Goal: Task Accomplishment & Management: Manage account settings

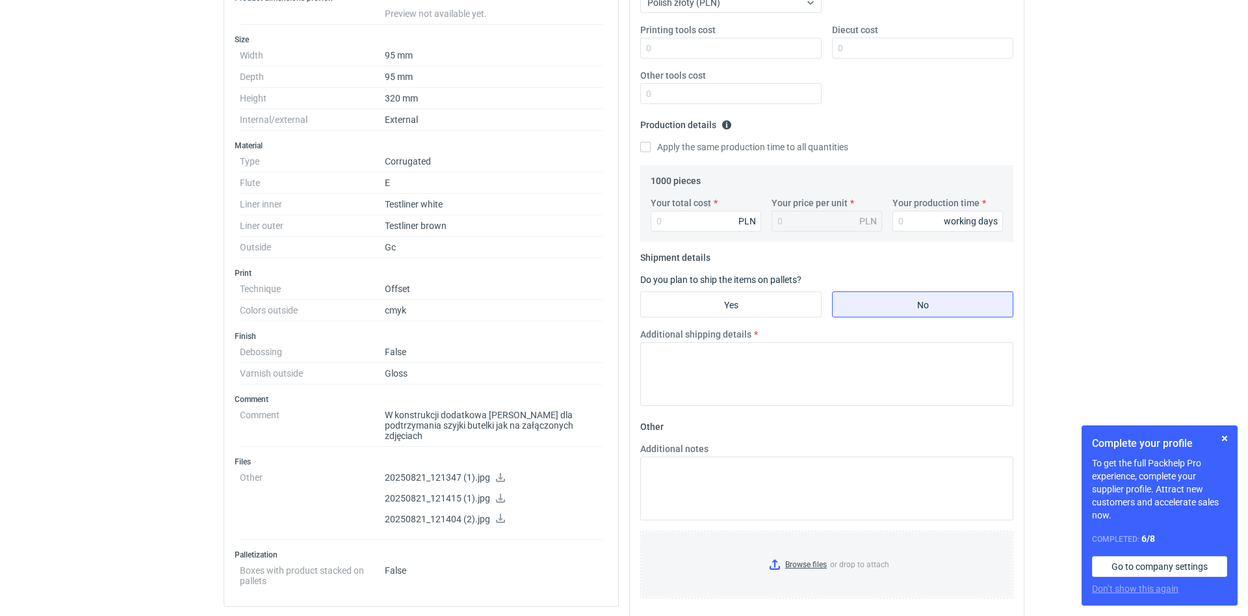
scroll to position [331, 0]
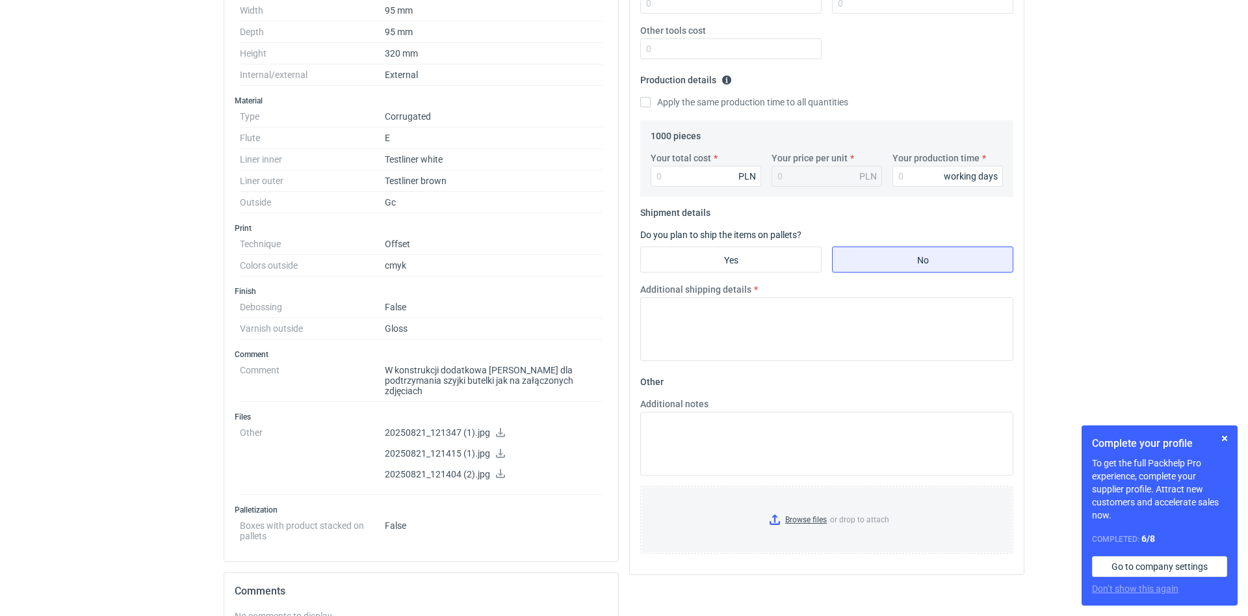
click at [497, 428] on icon at bounding box center [500, 432] width 10 height 9
click at [499, 449] on link at bounding box center [500, 454] width 10 height 10
click at [496, 448] on icon at bounding box center [500, 452] width 10 height 9
click at [499, 469] on icon at bounding box center [500, 473] width 9 height 9
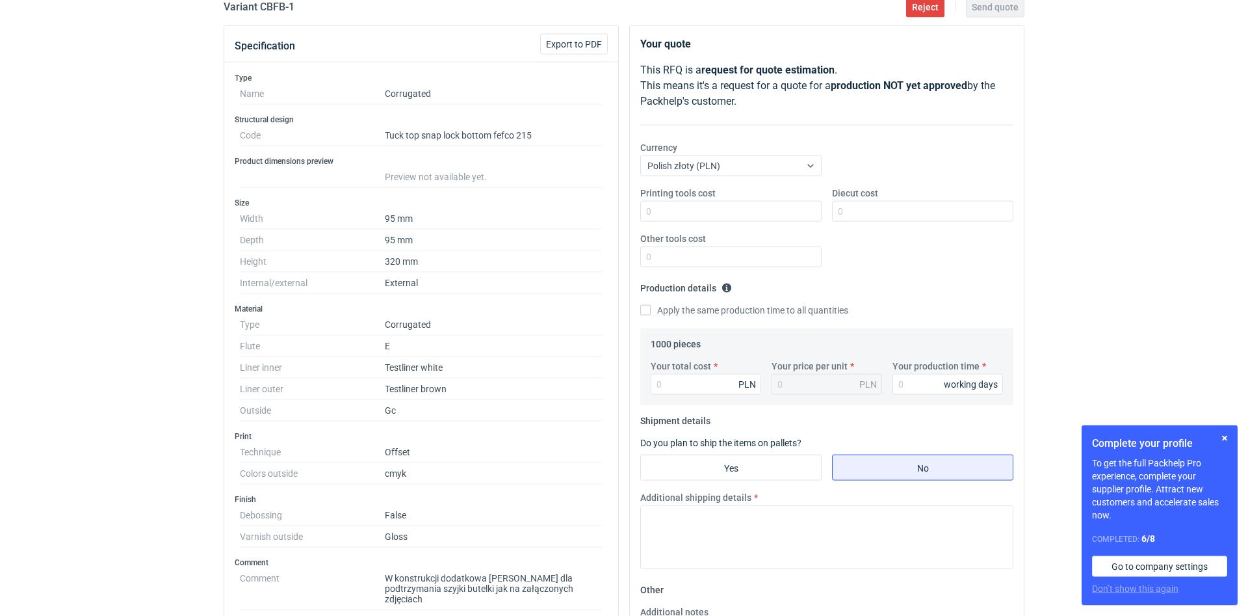
scroll to position [110, 0]
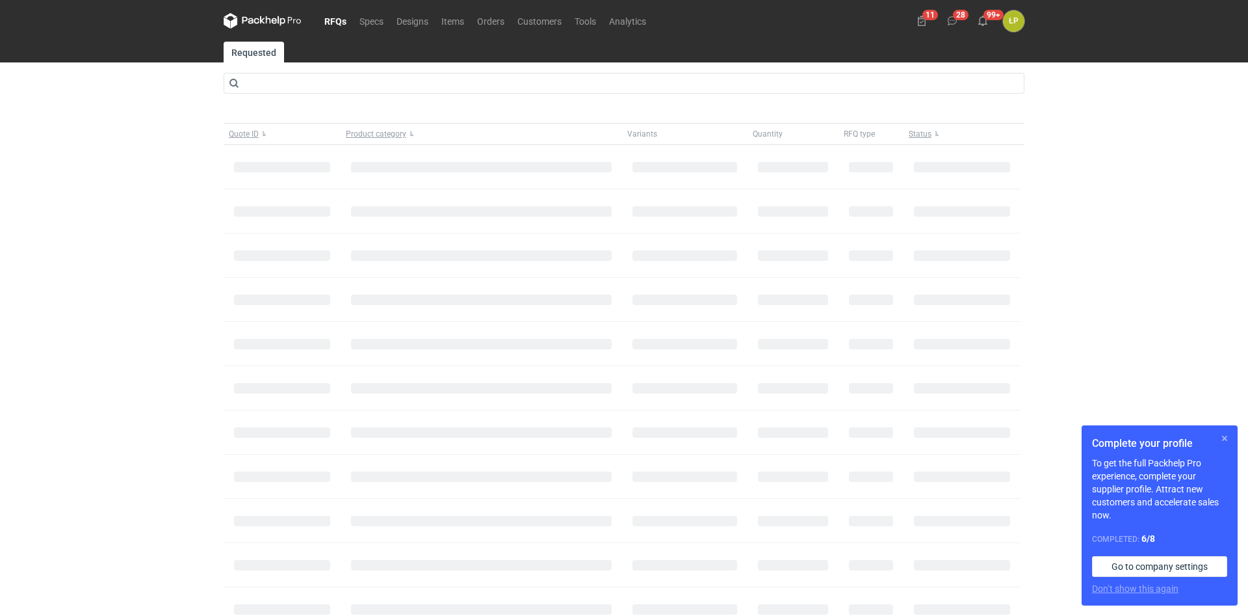
click at [1223, 438] on button "button" at bounding box center [1225, 438] width 16 height 16
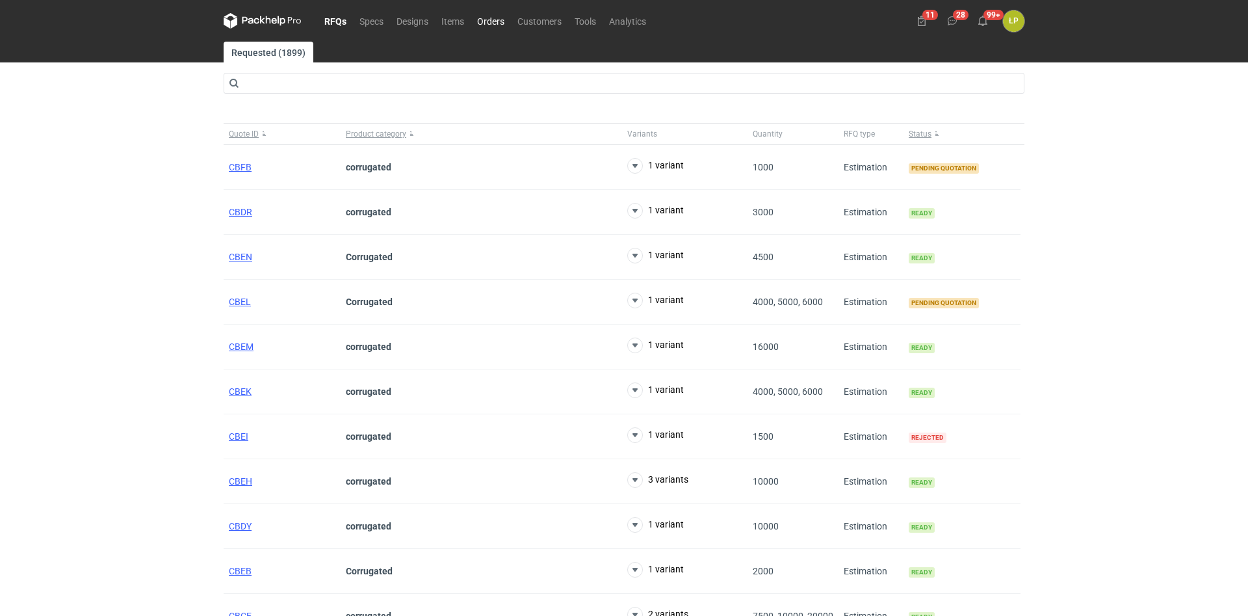
click at [490, 21] on link "Orders" at bounding box center [491, 21] width 40 height 16
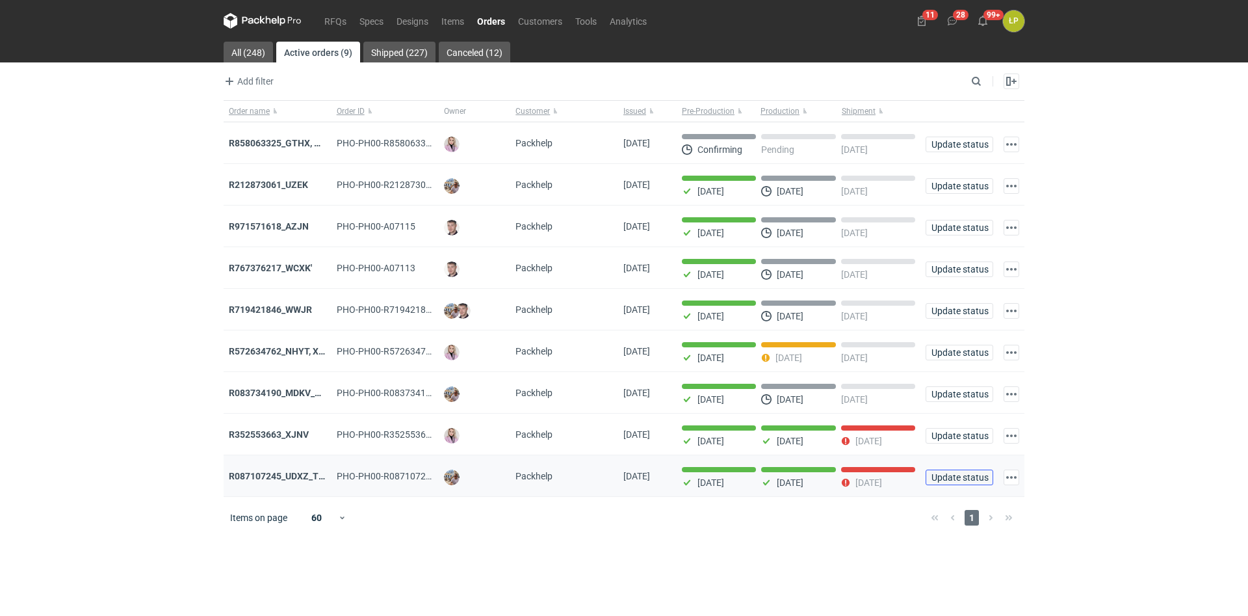
click at [944, 476] on span "Update status" at bounding box center [959, 477] width 56 height 9
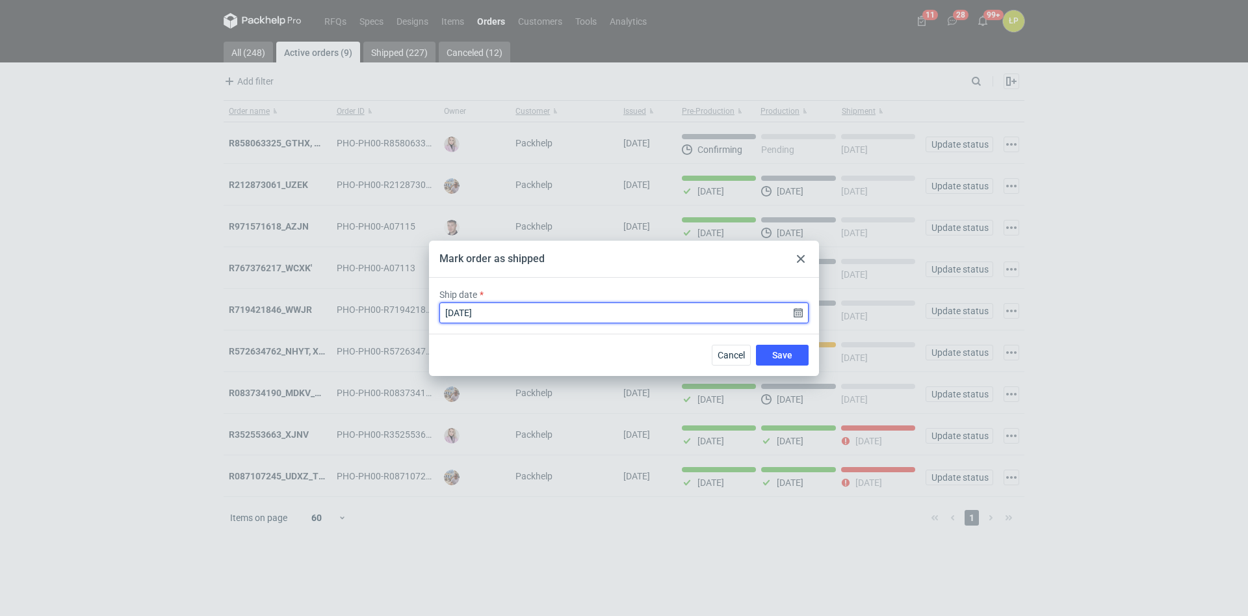
click at [801, 312] on input "[DATE]" at bounding box center [623, 312] width 369 height 21
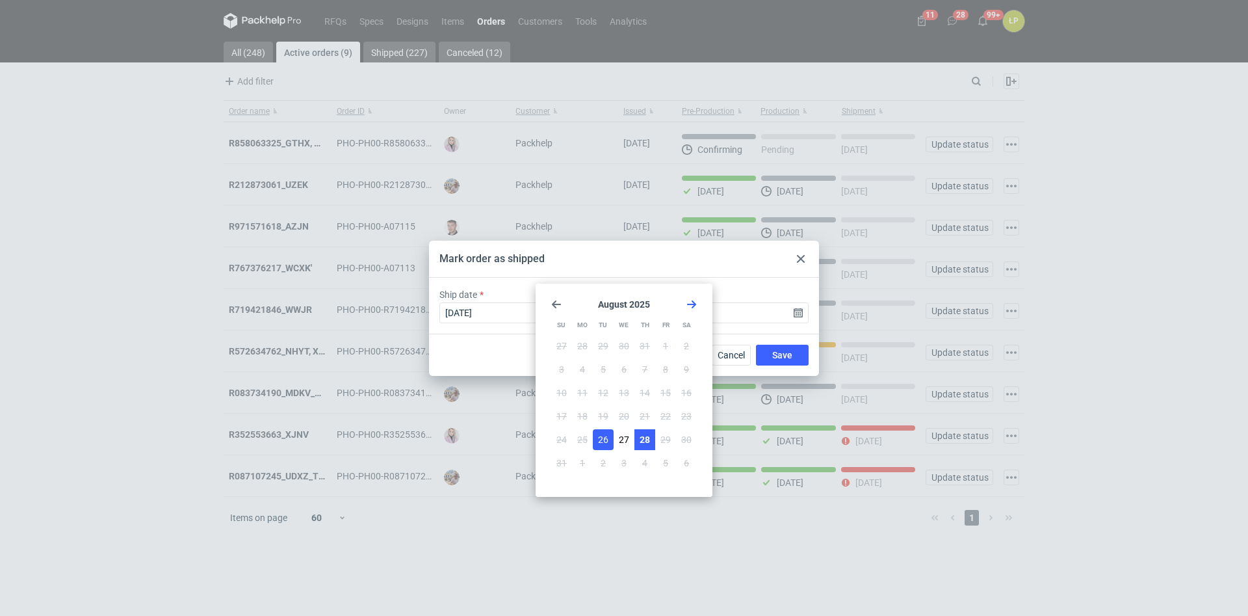
click at [642, 441] on span "28" at bounding box center [645, 439] width 10 height 13
type input "[DATE]"
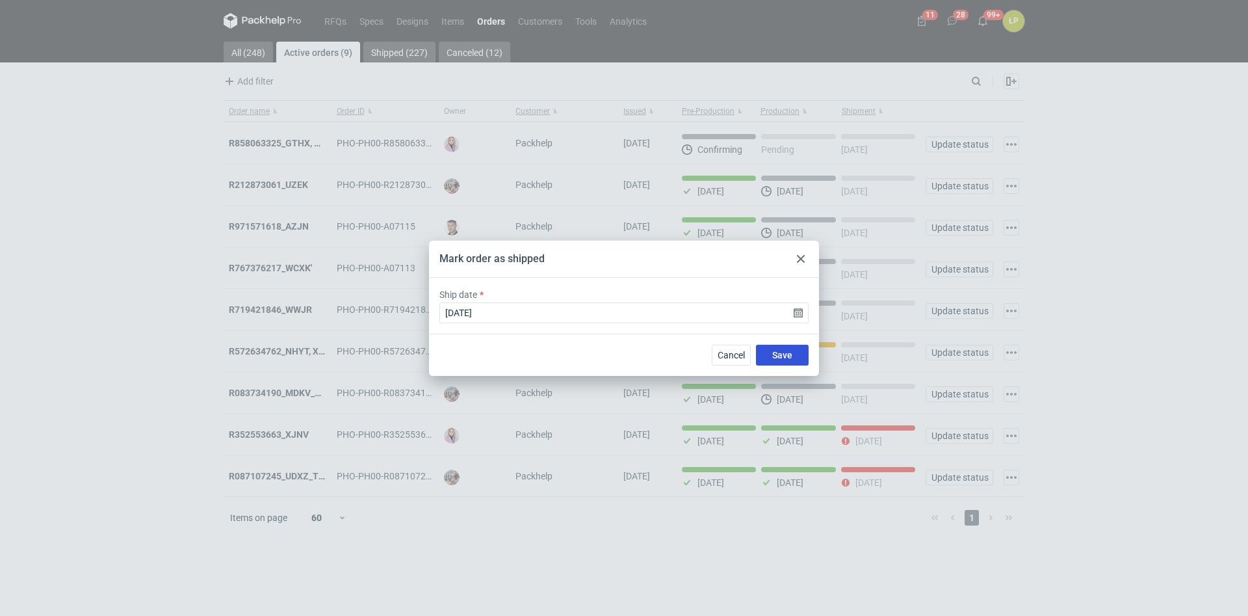
click at [771, 357] on button "Save" at bounding box center [782, 354] width 53 height 21
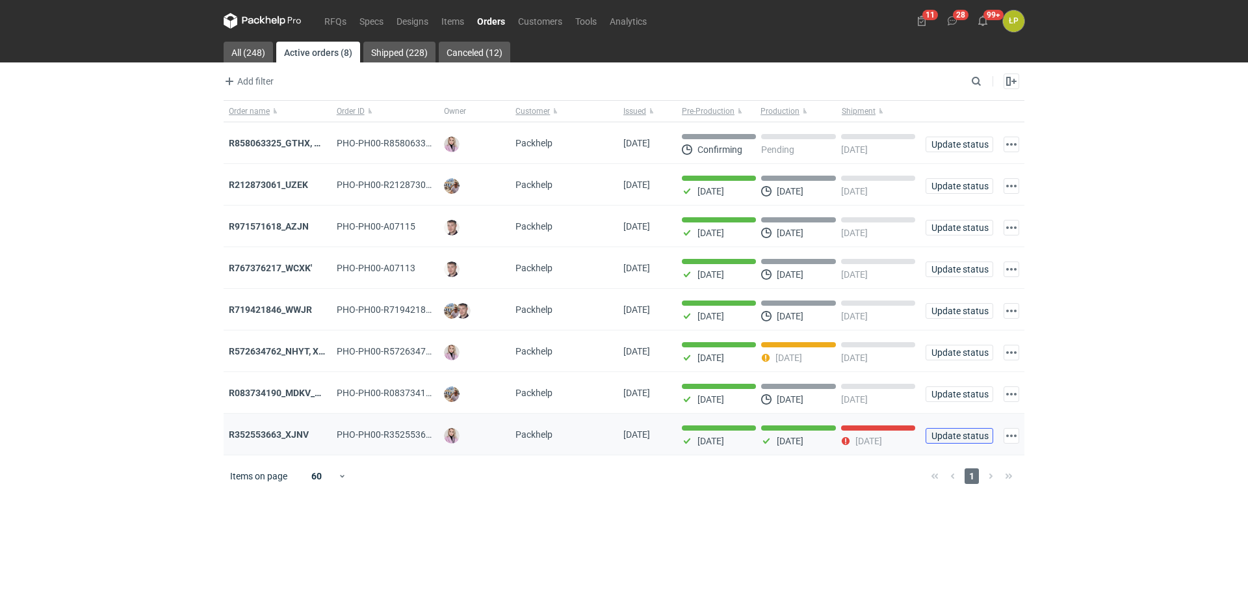
click at [970, 434] on span "Update status" at bounding box center [959, 435] width 56 height 9
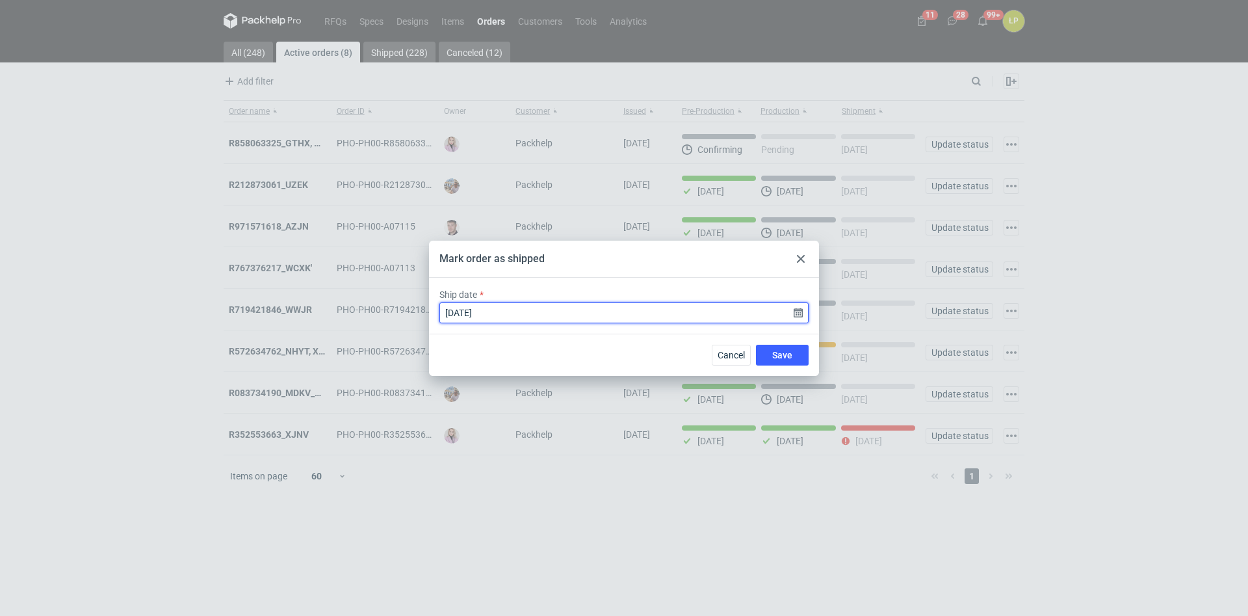
click at [797, 314] on input "[DATE]" at bounding box center [623, 312] width 369 height 21
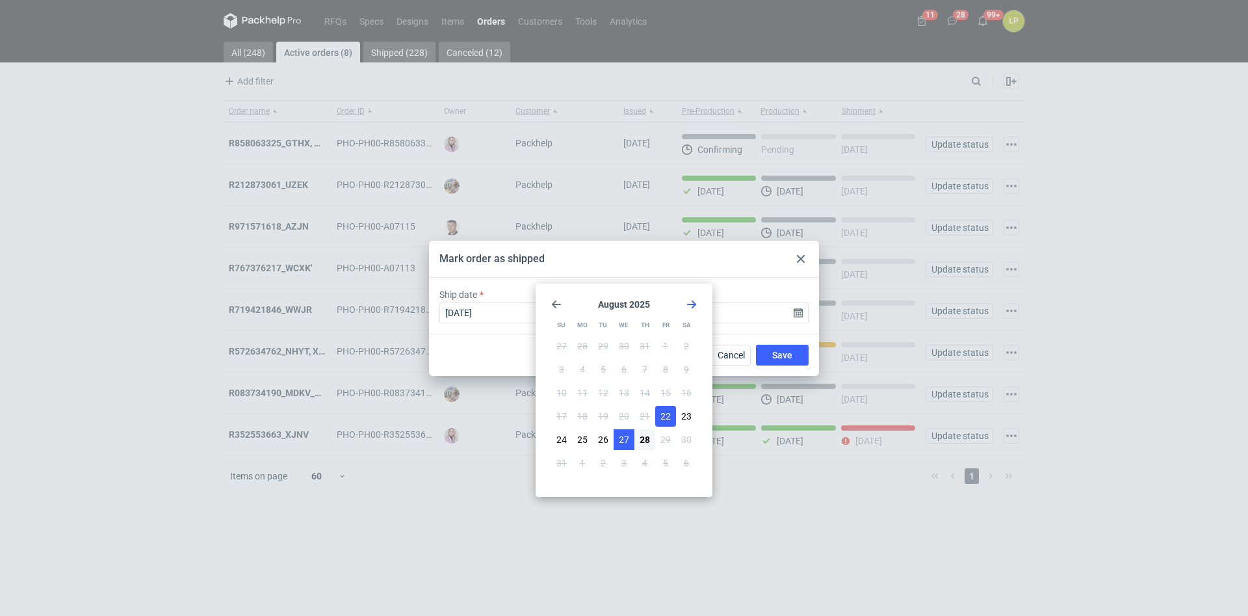
drag, startPoint x: 632, startPoint y: 448, endPoint x: 636, endPoint y: 442, distance: 7.9
click at [632, 448] on button "27" at bounding box center [624, 439] width 21 height 21
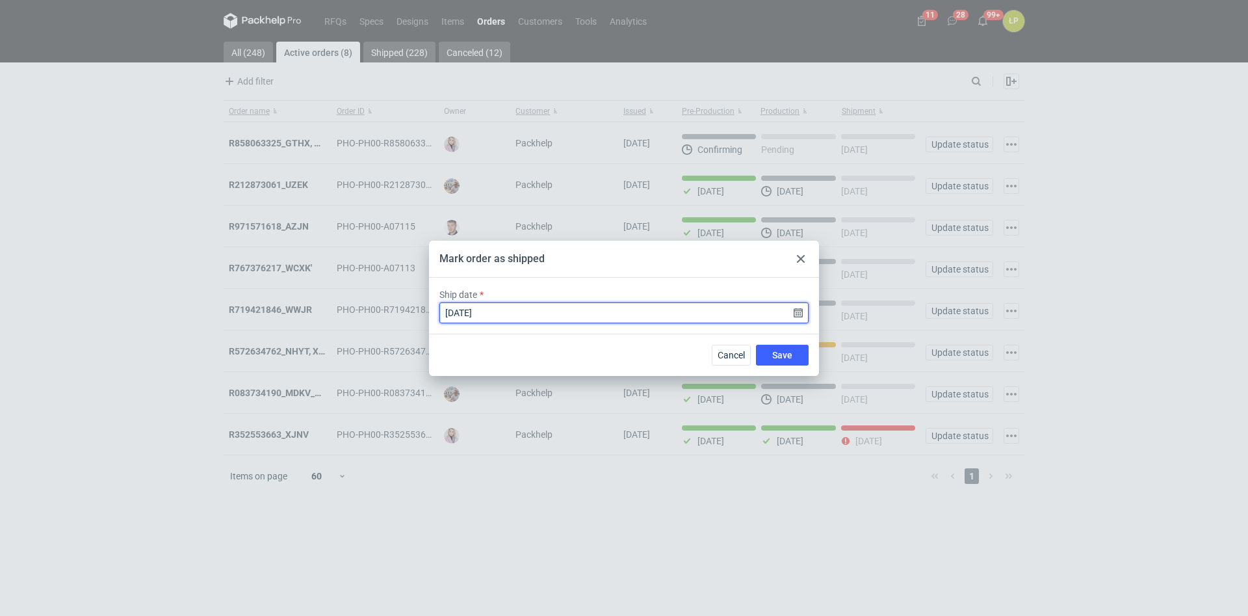
click at [797, 314] on input "[DATE]" at bounding box center [623, 312] width 369 height 21
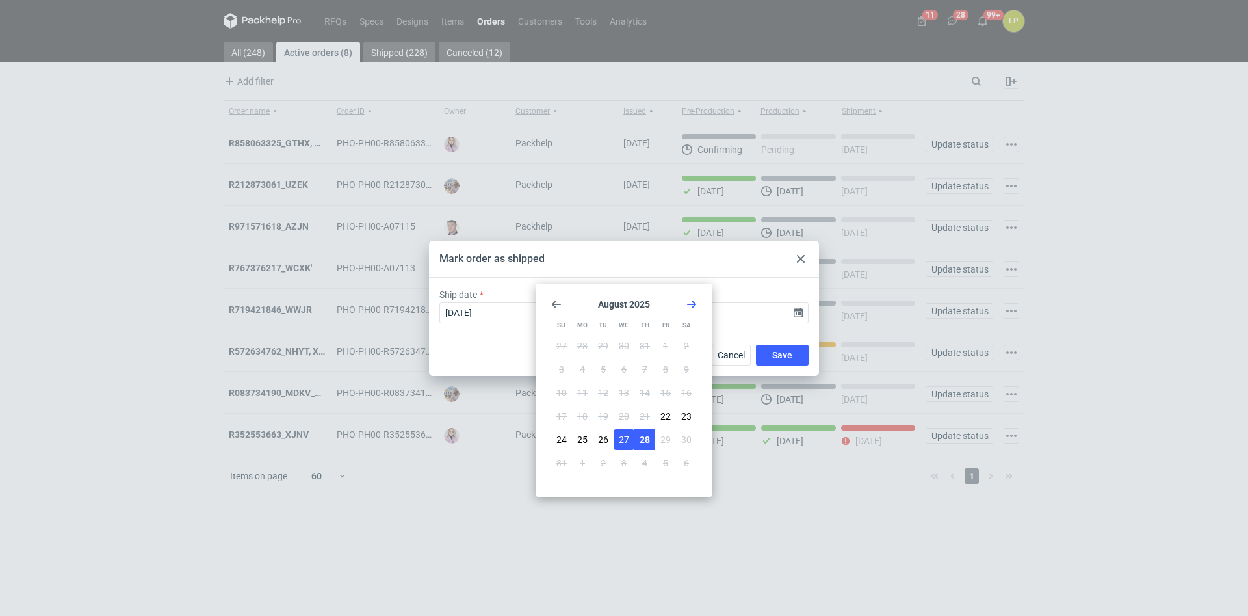
click at [650, 435] on span "28" at bounding box center [645, 439] width 10 height 13
type input "[DATE]"
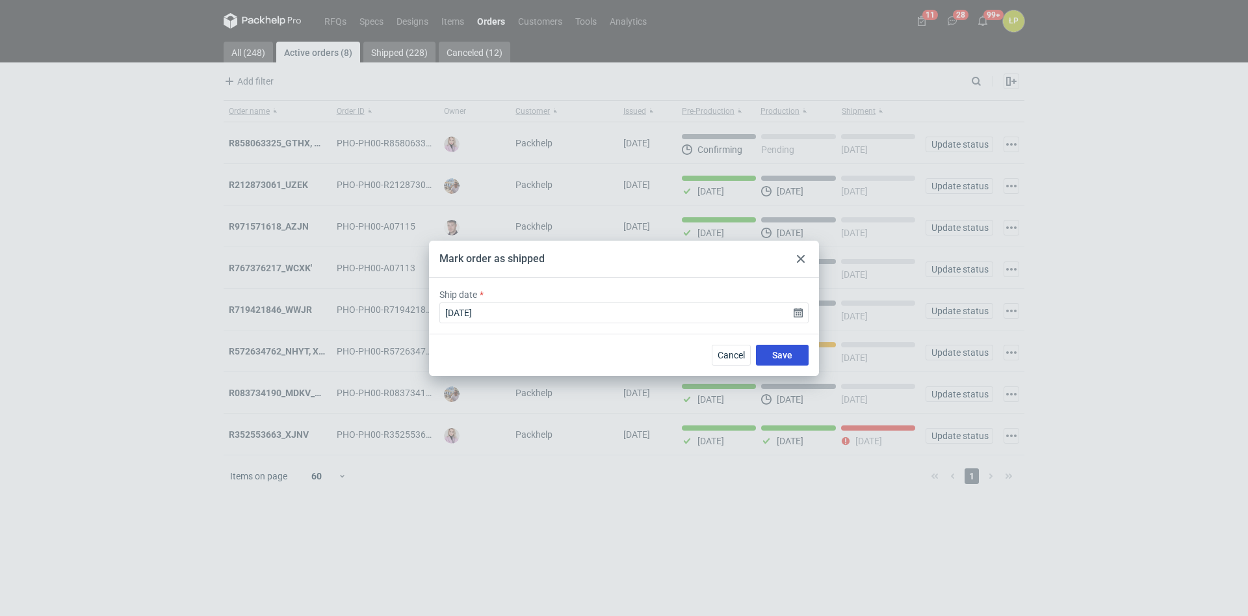
click at [777, 363] on button "Save" at bounding box center [782, 354] width 53 height 21
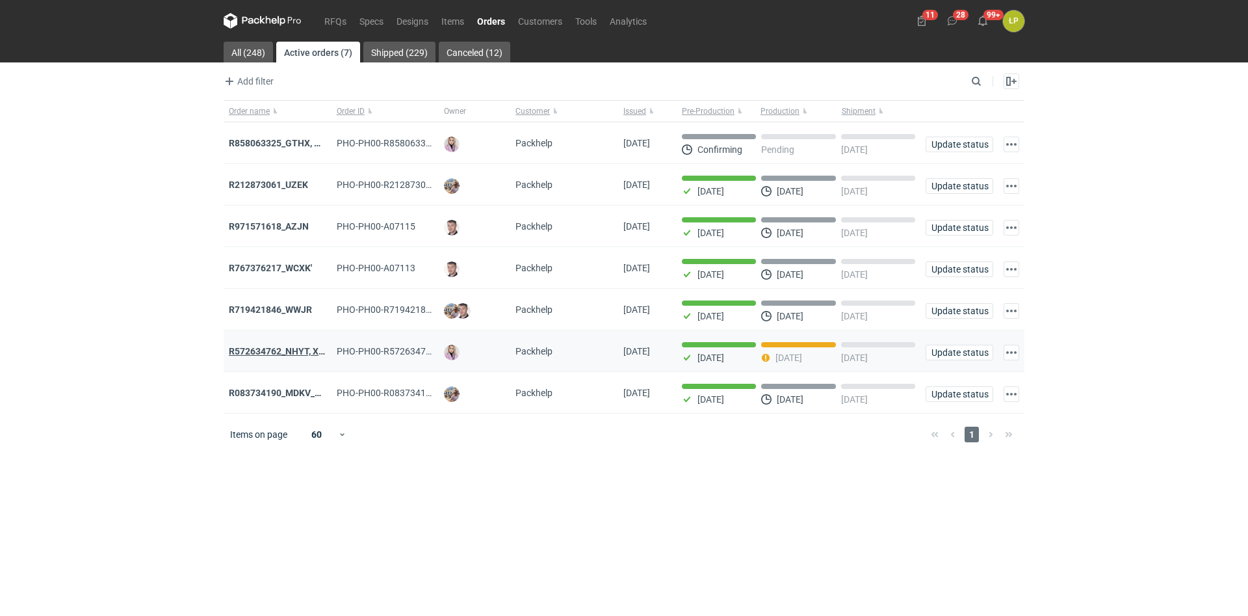
click at [304, 356] on strong "R572634762_NHYT, XIXB" at bounding box center [281, 351] width 104 height 10
